Goal: Navigation & Orientation: Find specific page/section

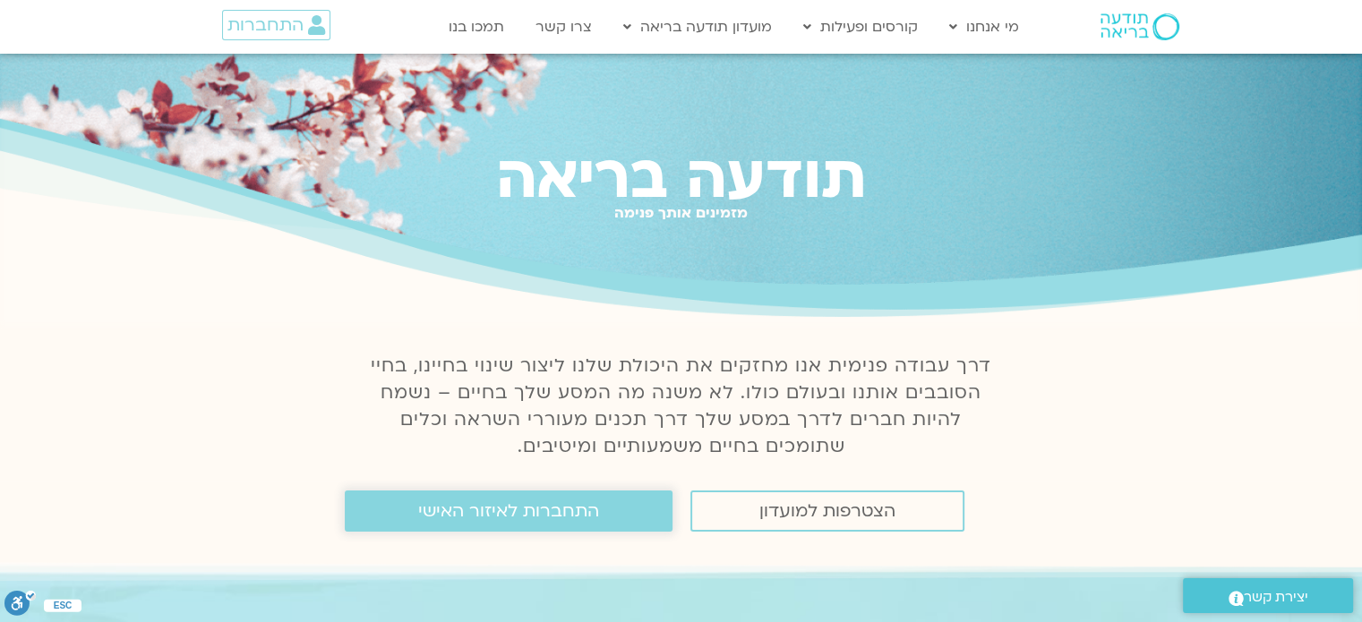
click at [541, 508] on span "התחברות לאיזור האישי" at bounding box center [508, 512] width 181 height 20
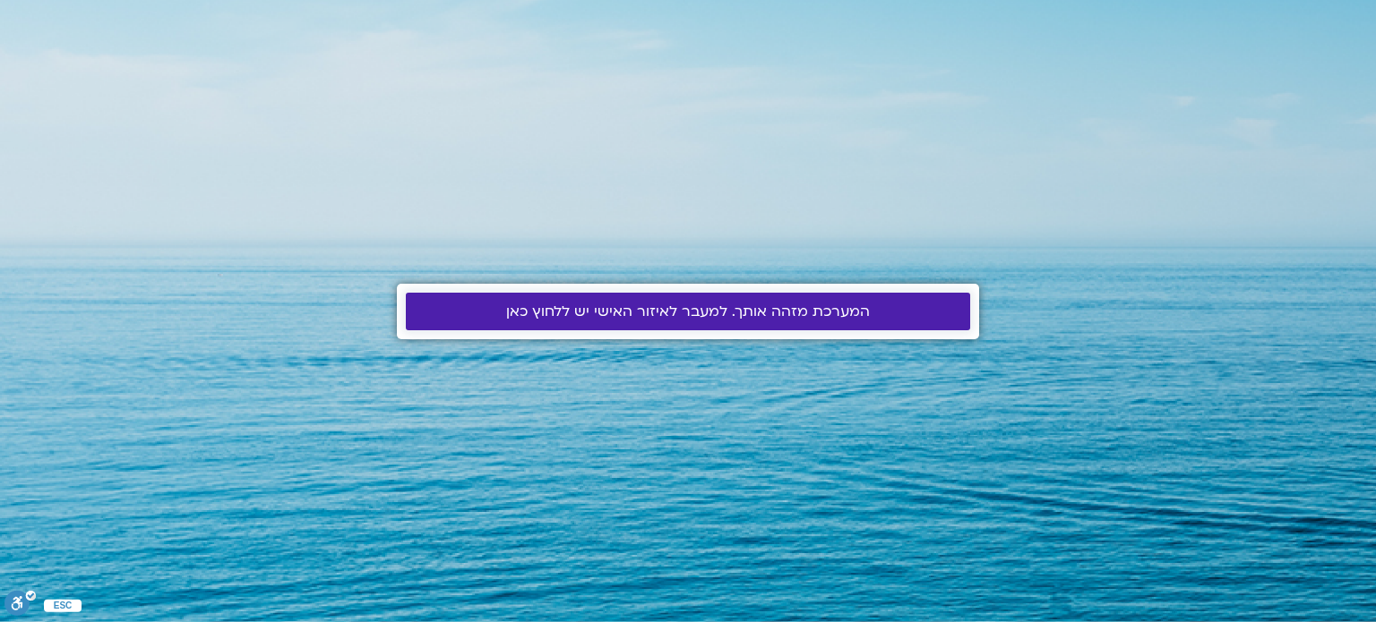
click at [673, 308] on span "המערכת מזהה אותך. למעבר לאיזור האישי יש ללחוץ כאן" at bounding box center [688, 312] width 364 height 16
click at [570, 312] on span "המערכת מזהה אותך. למעבר לאיזור האישי יש ללחוץ כאן" at bounding box center [688, 312] width 364 height 16
